Goal: Information Seeking & Learning: Find specific fact

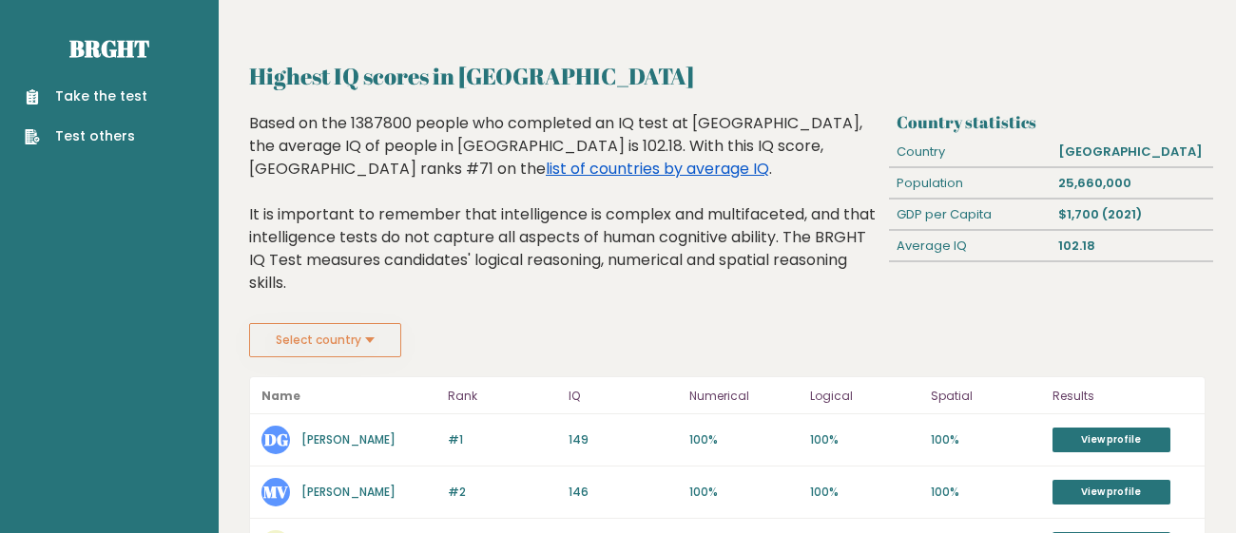
click at [769, 158] on link "list of countries by average IQ" at bounding box center [657, 169] width 223 height 22
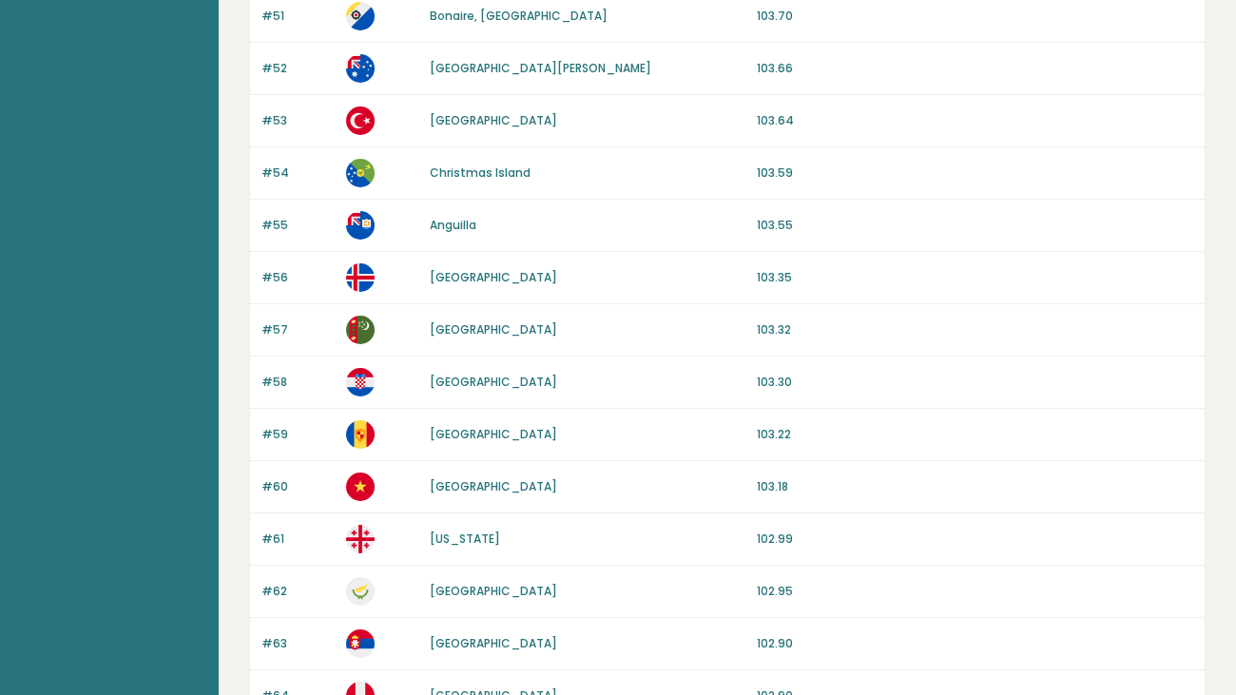
scroll to position [1345, 0]
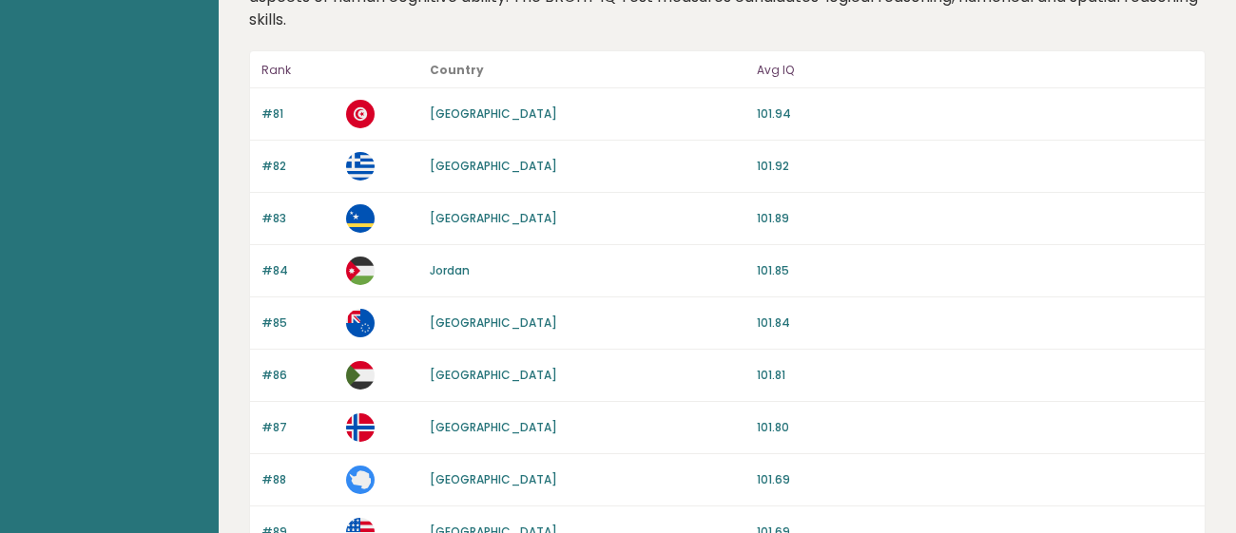
scroll to position [1506, 0]
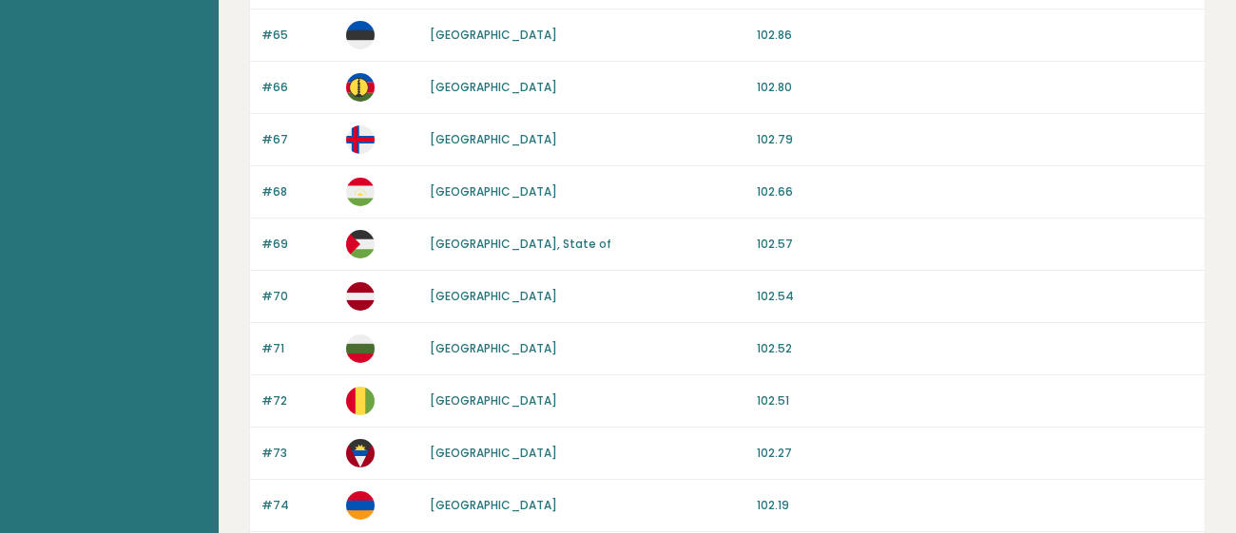
scroll to position [1481, 0]
